Goal: Task Accomplishment & Management: Use online tool/utility

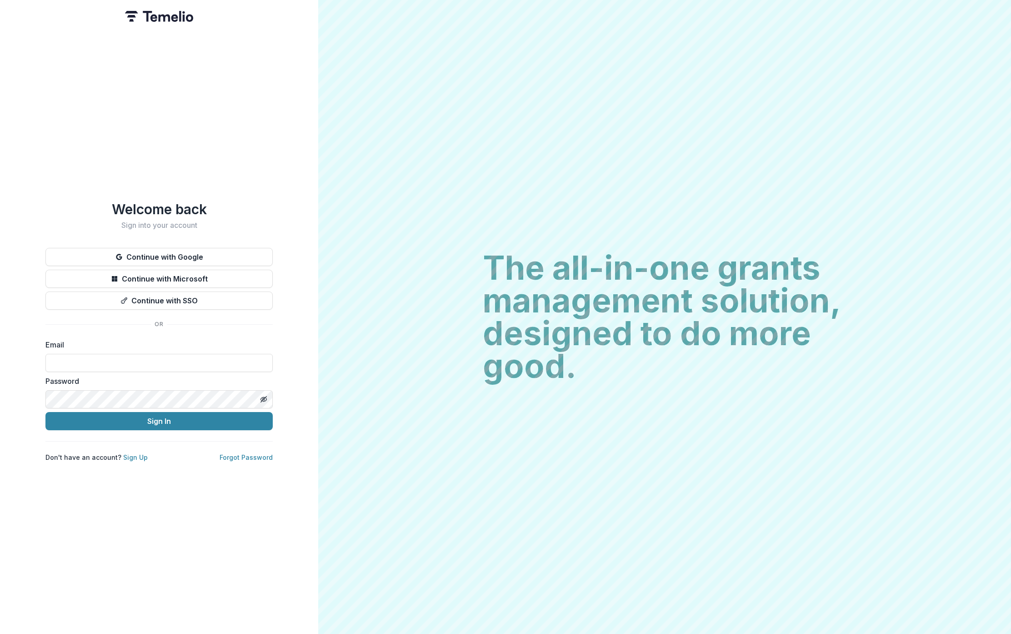
type input "**********"
click at [192, 422] on button "Sign In" at bounding box center [158, 421] width 227 height 18
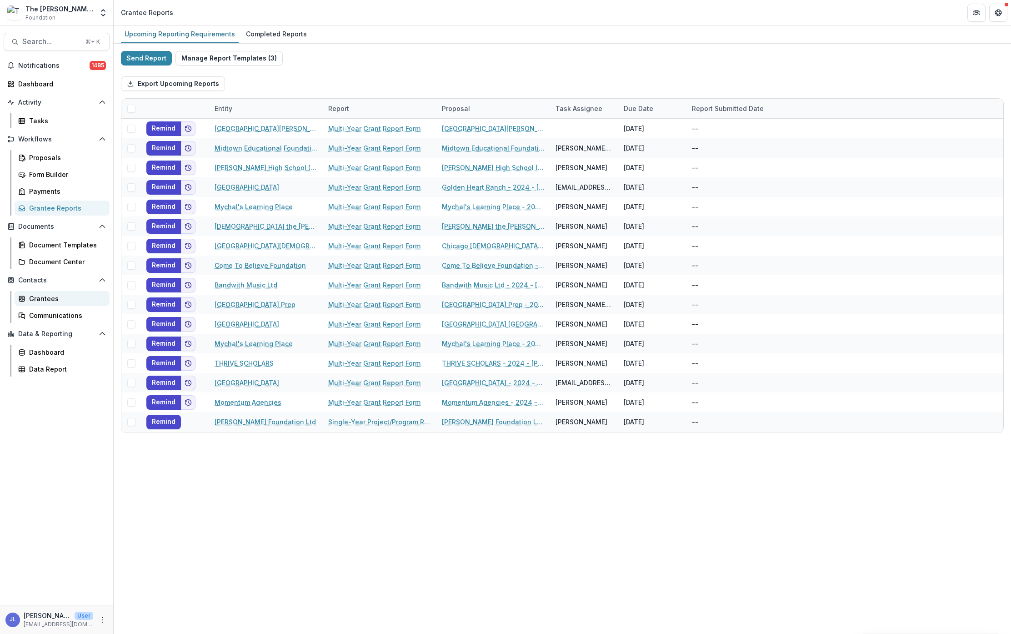
click at [51, 297] on div "Grantees" at bounding box center [65, 299] width 73 height 10
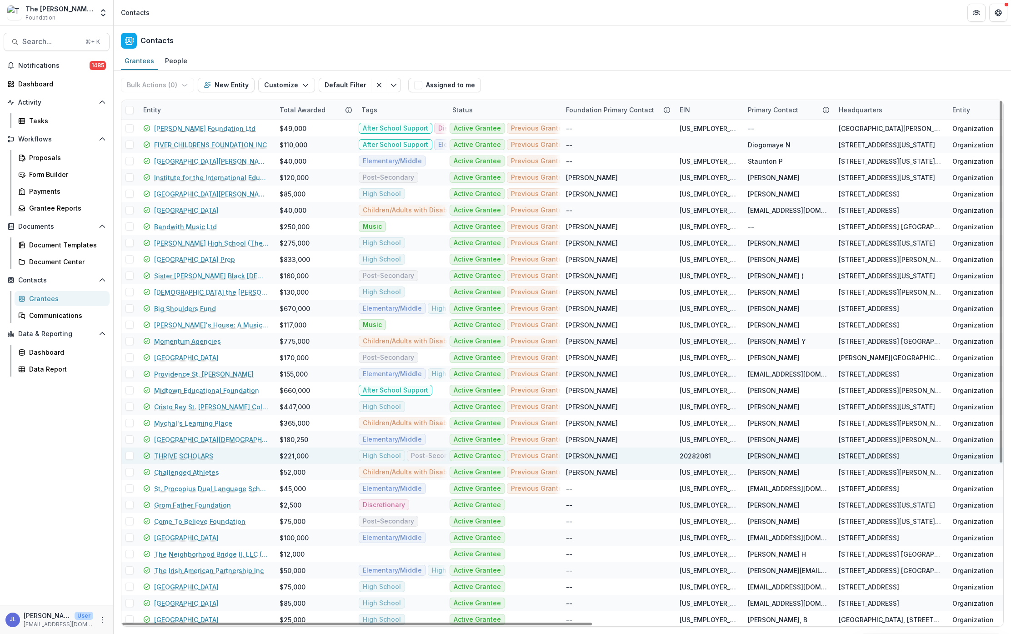
click at [189, 455] on link "THRIVE SCHOLARS" at bounding box center [183, 456] width 59 height 10
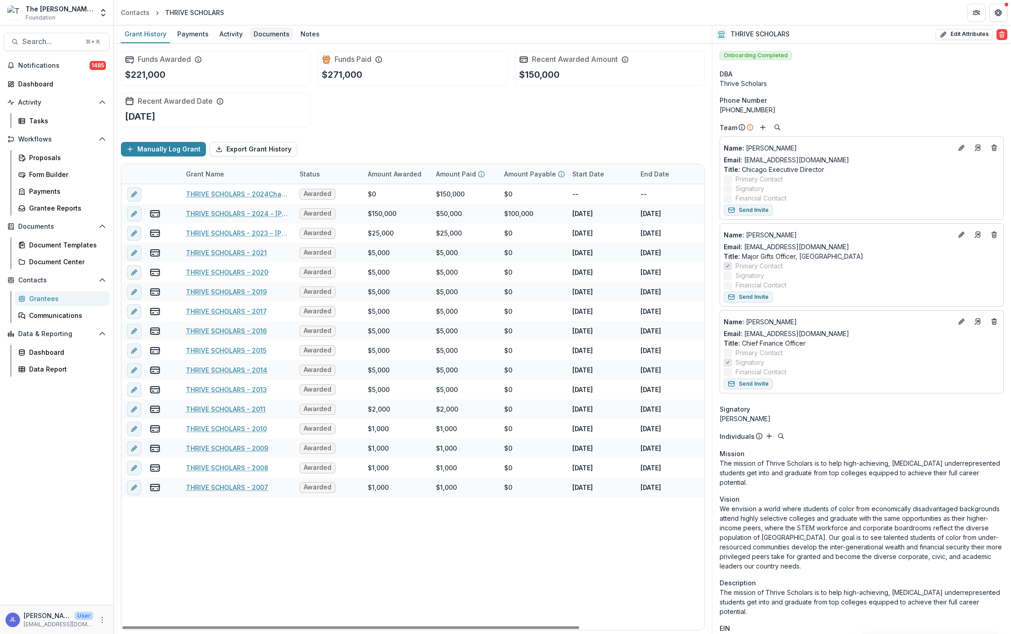
click at [279, 36] on div "Documents" at bounding box center [271, 33] width 43 height 13
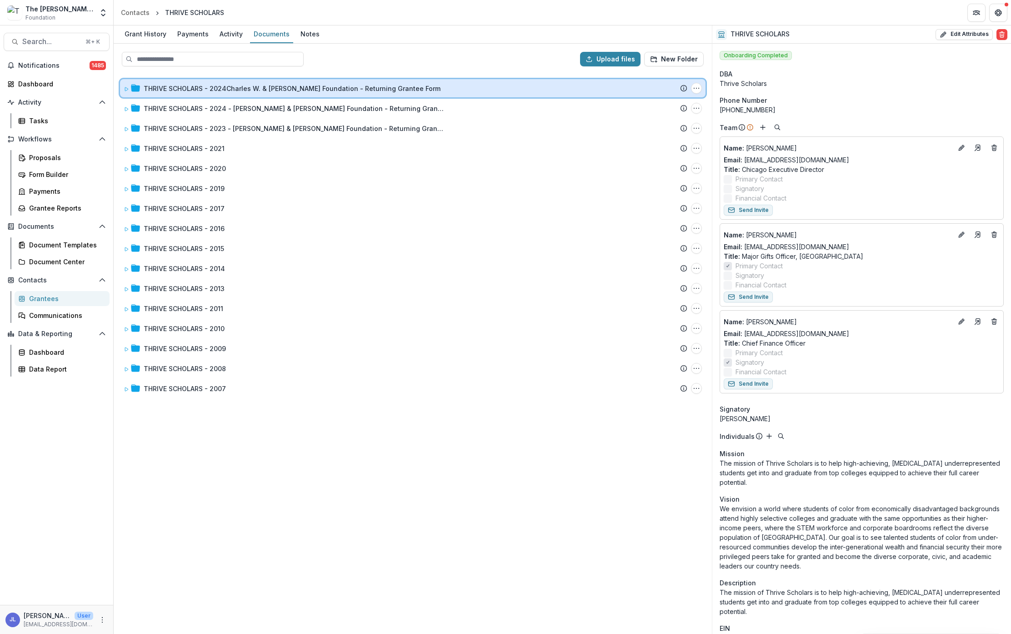
click at [125, 91] on icon at bounding box center [126, 88] width 5 height 5
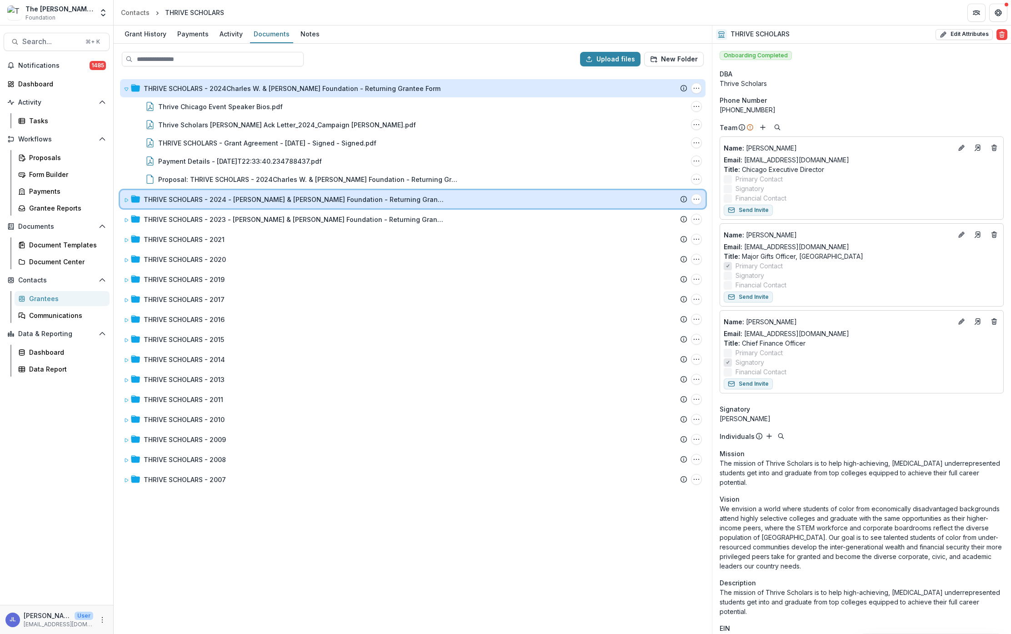
click at [126, 198] on icon at bounding box center [126, 200] width 3 height 4
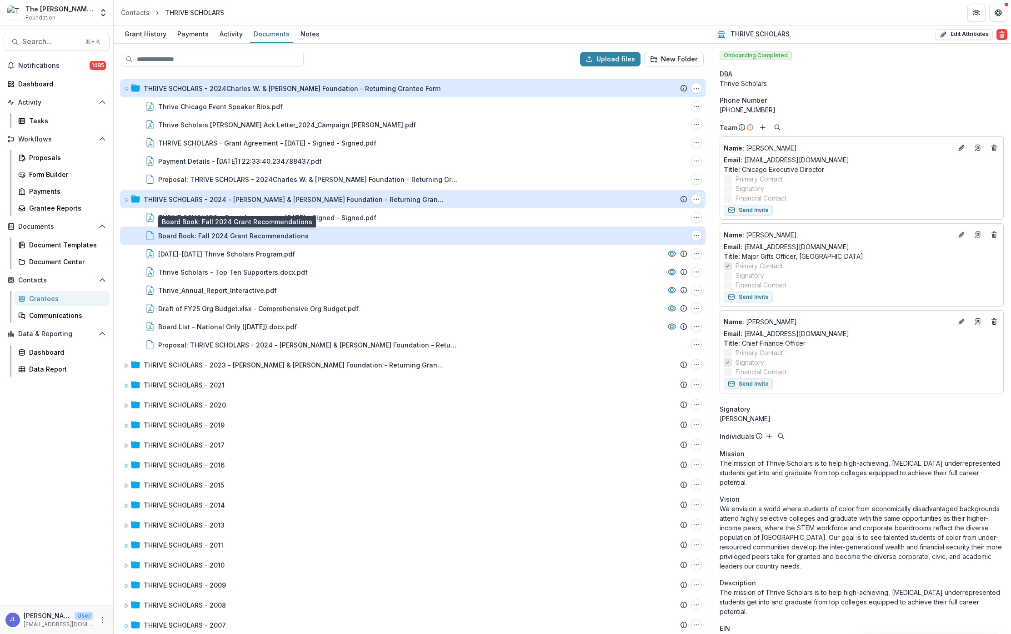
click at [192, 233] on div "Board Book: Fall 2024 Grant Recommendations" at bounding box center [233, 236] width 151 height 10
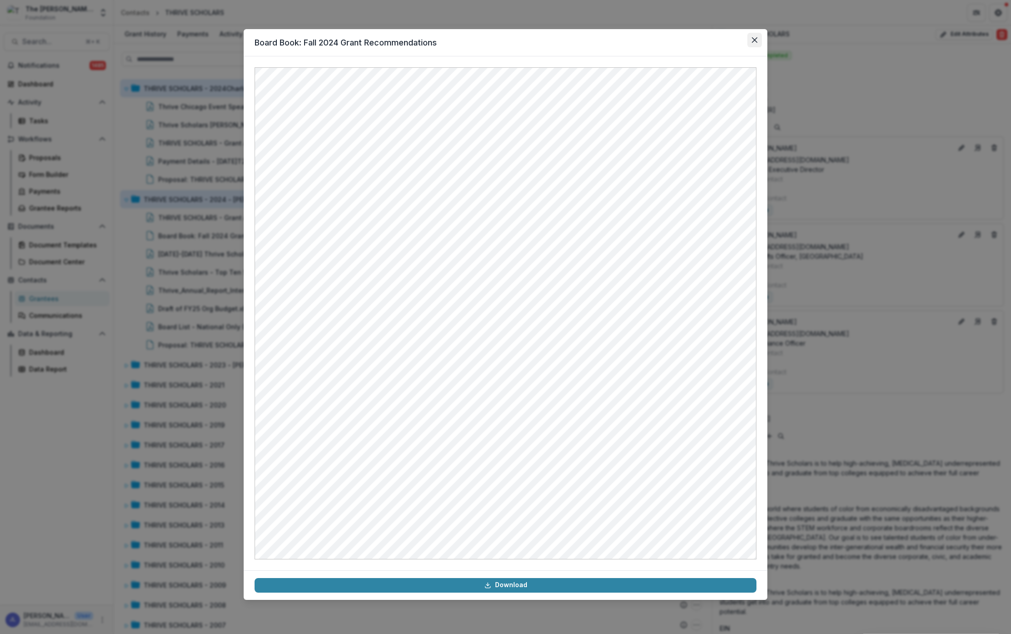
click at [754, 41] on icon "Close" at bounding box center [754, 39] width 5 height 5
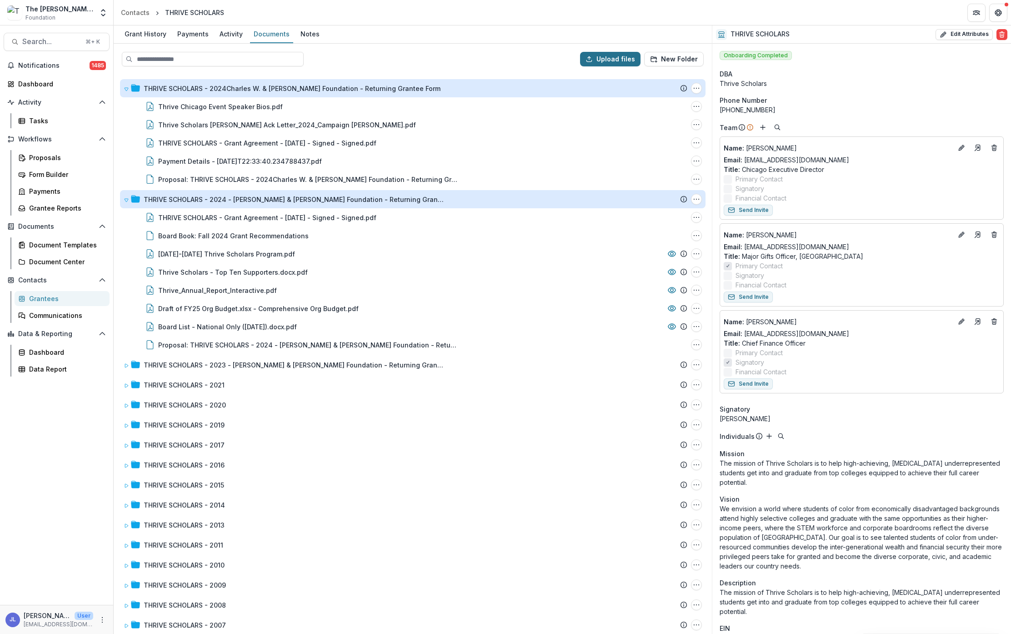
click at [623, 65] on button "Upload files" at bounding box center [610, 59] width 60 height 15
type input "**********"
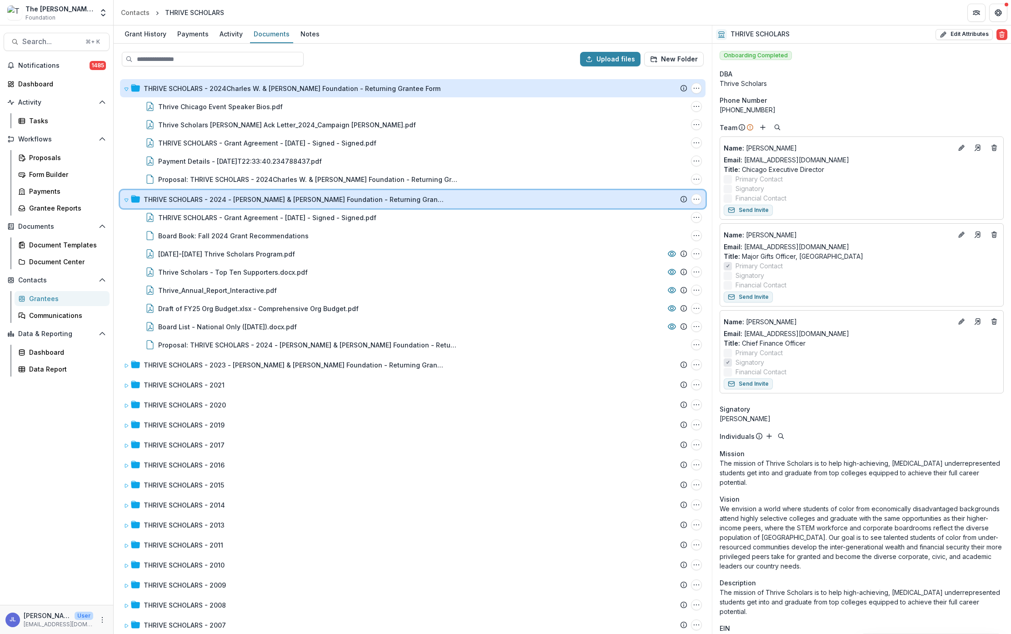
click at [124, 199] on icon at bounding box center [126, 199] width 5 height 5
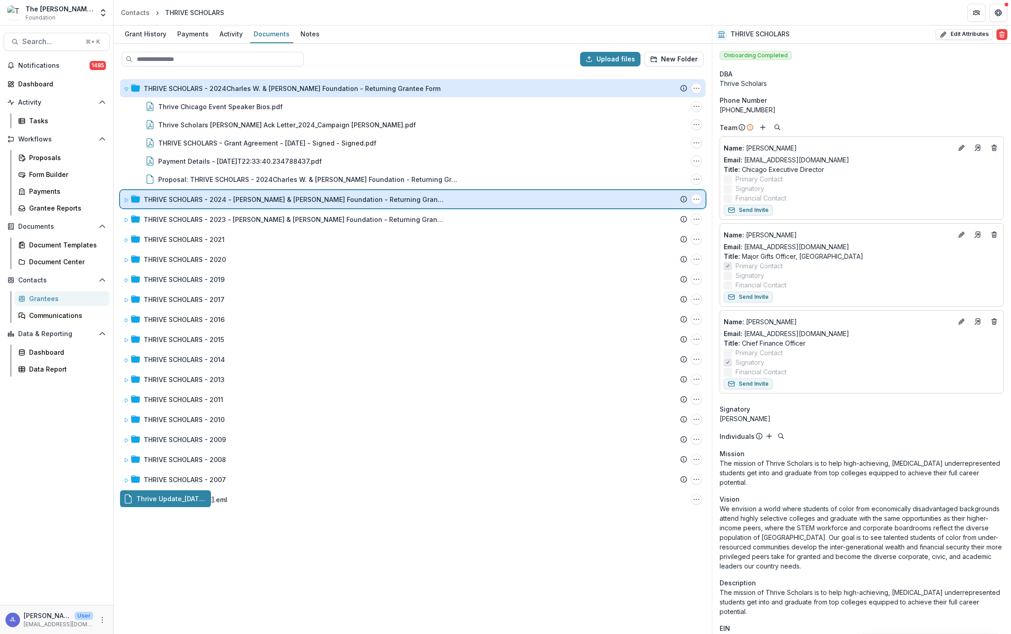
drag, startPoint x: 173, startPoint y: 500, endPoint x: 201, endPoint y: 205, distance: 296.4
click at [201, 205] on div "Upload files New Folder THRIVE SCHOLARS - 2024Charles W. & [PERSON_NAME] Founda…" at bounding box center [413, 339] width 598 height 590
click at [126, 197] on icon at bounding box center [126, 199] width 5 height 5
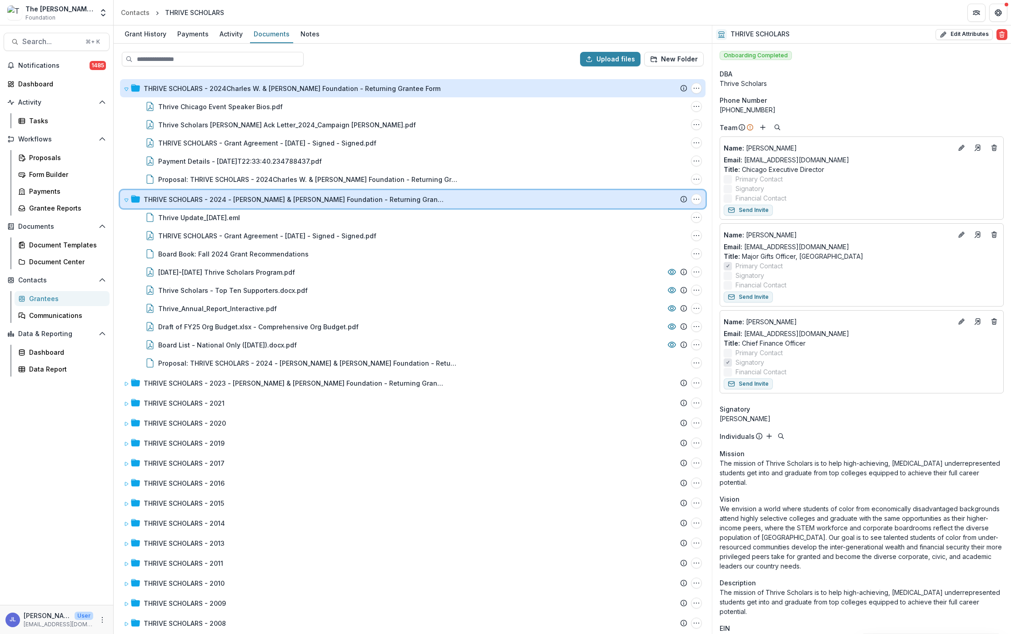
click at [126, 197] on icon at bounding box center [126, 199] width 5 height 5
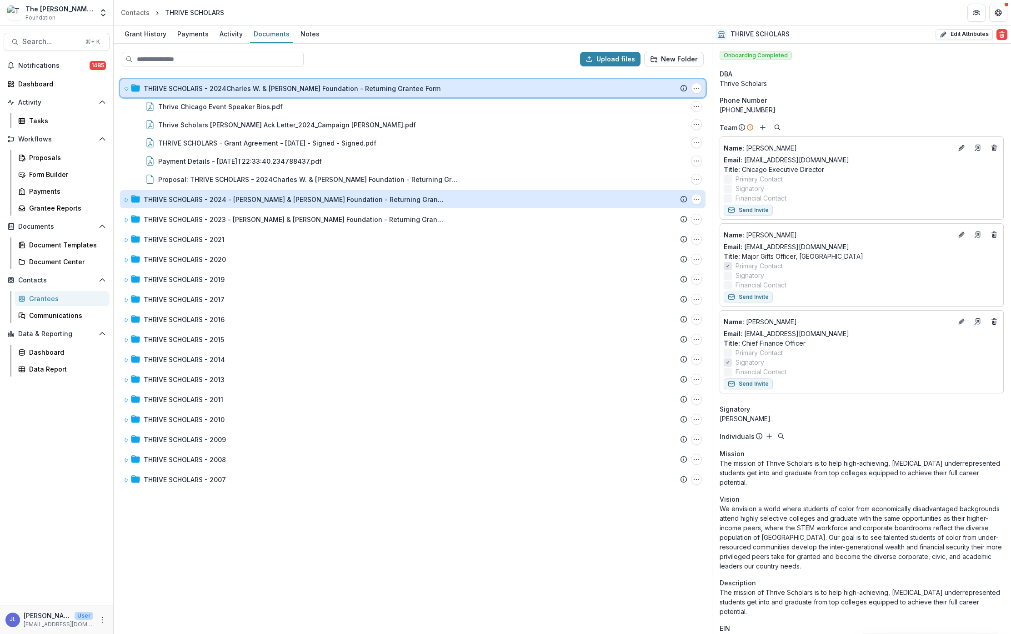
click at [126, 88] on icon at bounding box center [126, 88] width 5 height 5
